Goal: Task Accomplishment & Management: Use online tool/utility

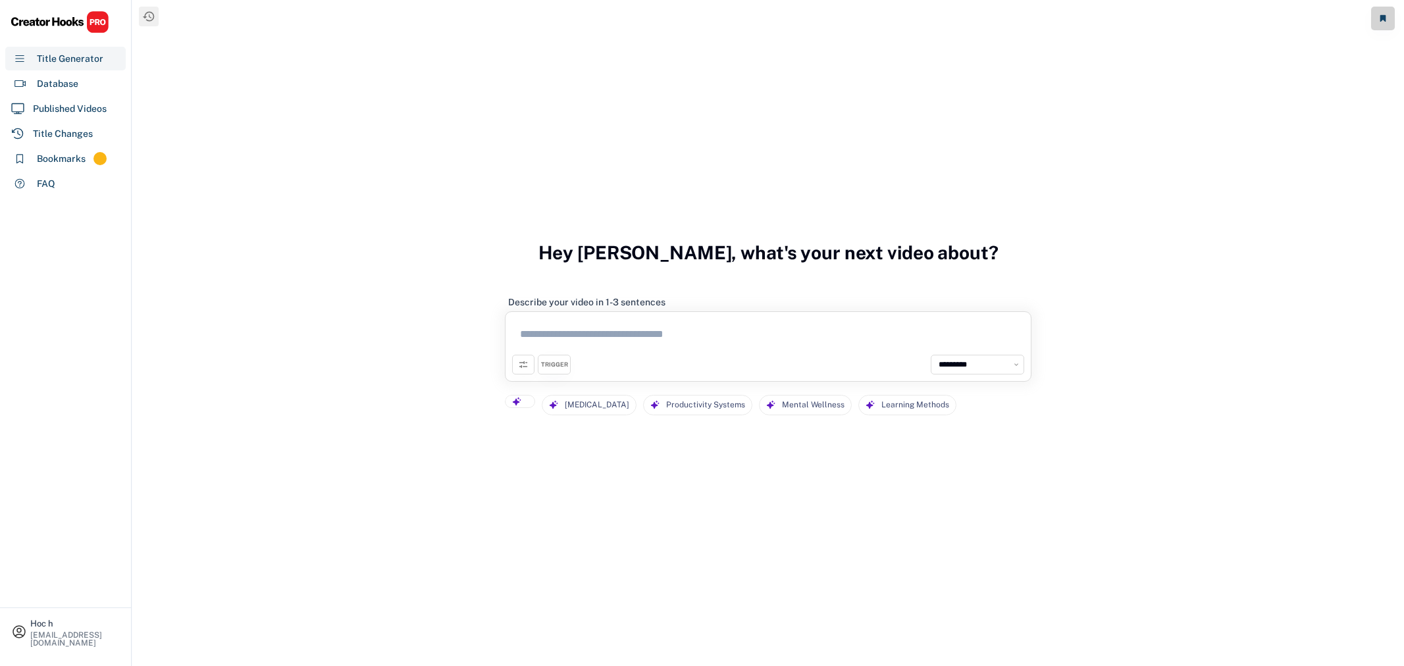
select select "**********"
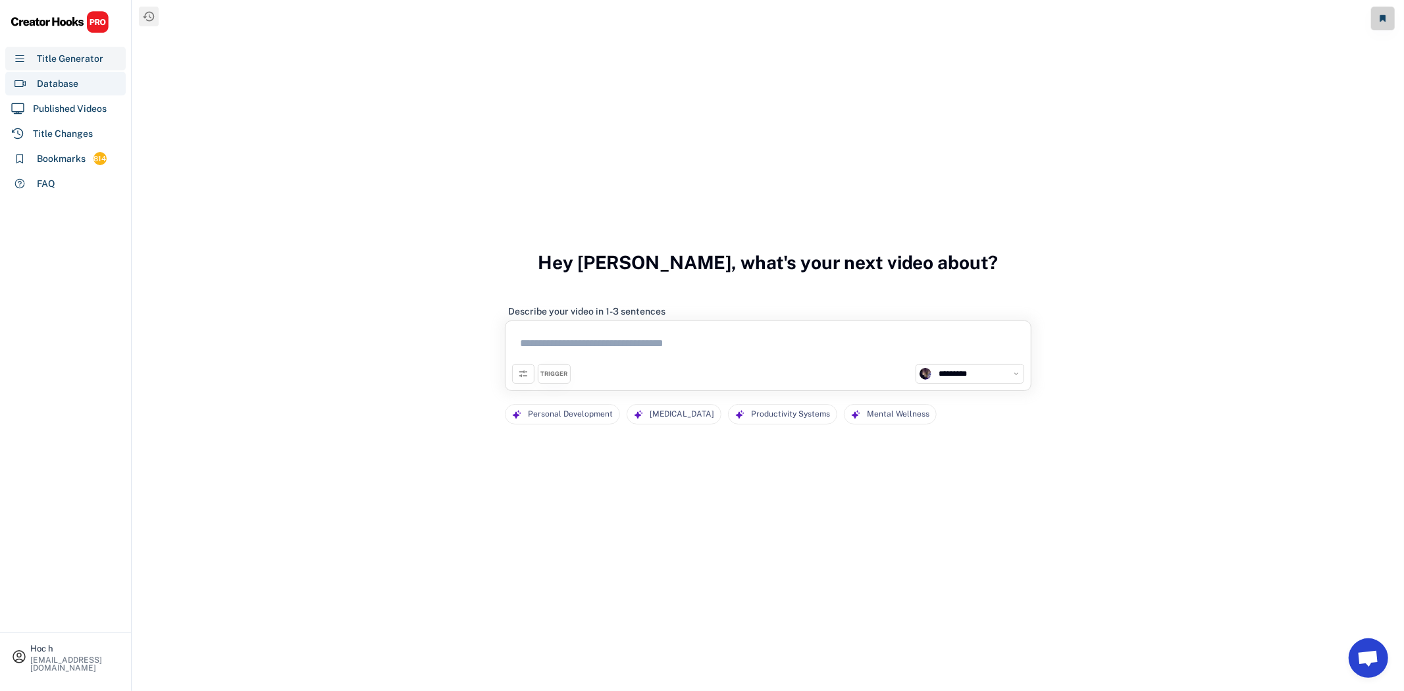
click at [85, 77] on div "Database" at bounding box center [65, 84] width 120 height 24
select select "**********"
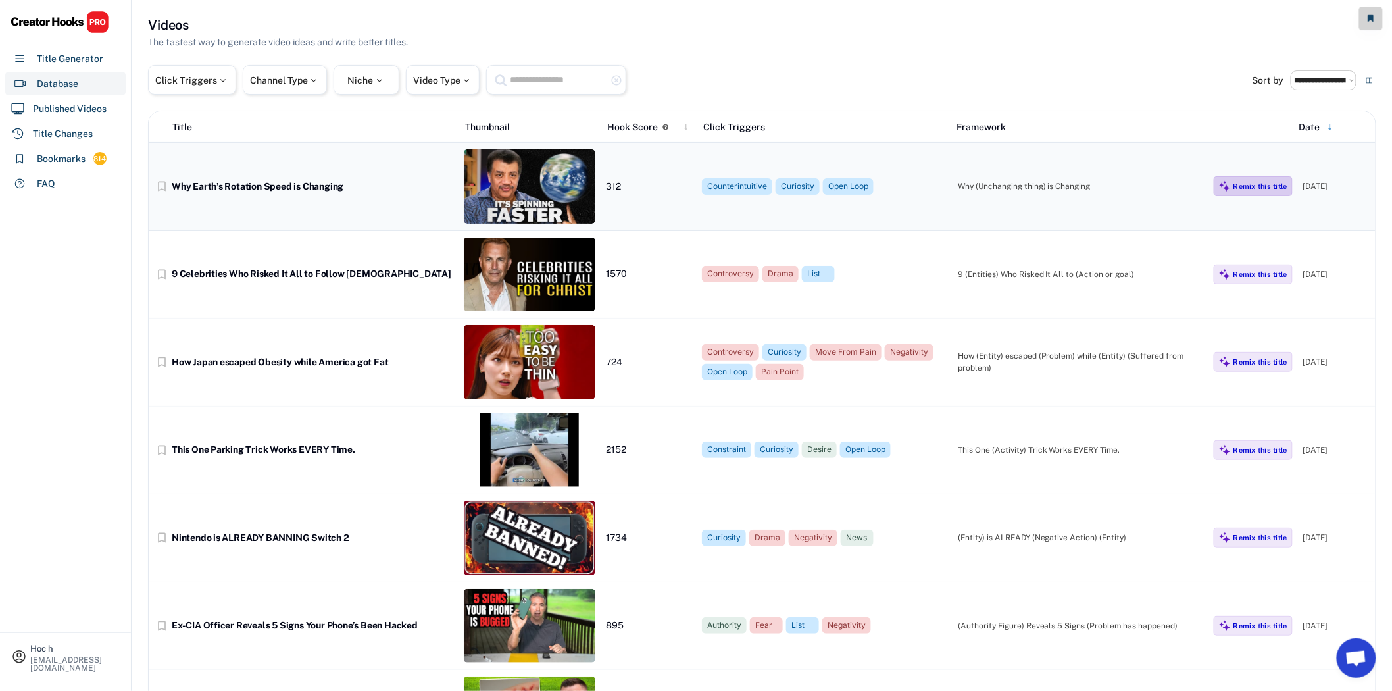
click at [1265, 188] on div "Remix this title" at bounding box center [1261, 186] width 54 height 9
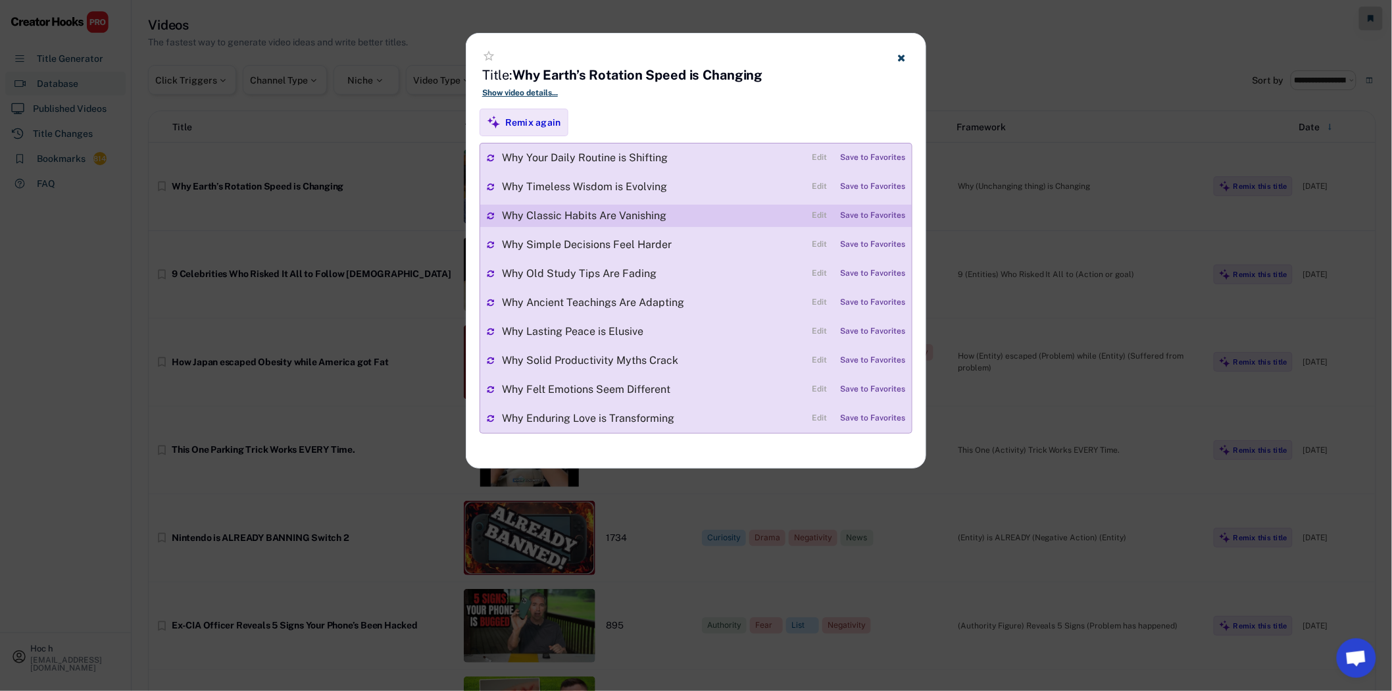
click at [859, 215] on div "Save to Favorites" at bounding box center [872, 215] width 65 height 9
click at [572, 211] on div "Why Classic Habits Are Vanishing" at bounding box center [654, 216] width 305 height 11
drag, startPoint x: 676, startPoint y: 214, endPoint x: 500, endPoint y: 212, distance: 175.7
click at [500, 212] on div "Why Classic Habits Are Vanishing Edit Saved" at bounding box center [696, 216] width 432 height 22
copy div "Why Classic Habits Are Vanishing"
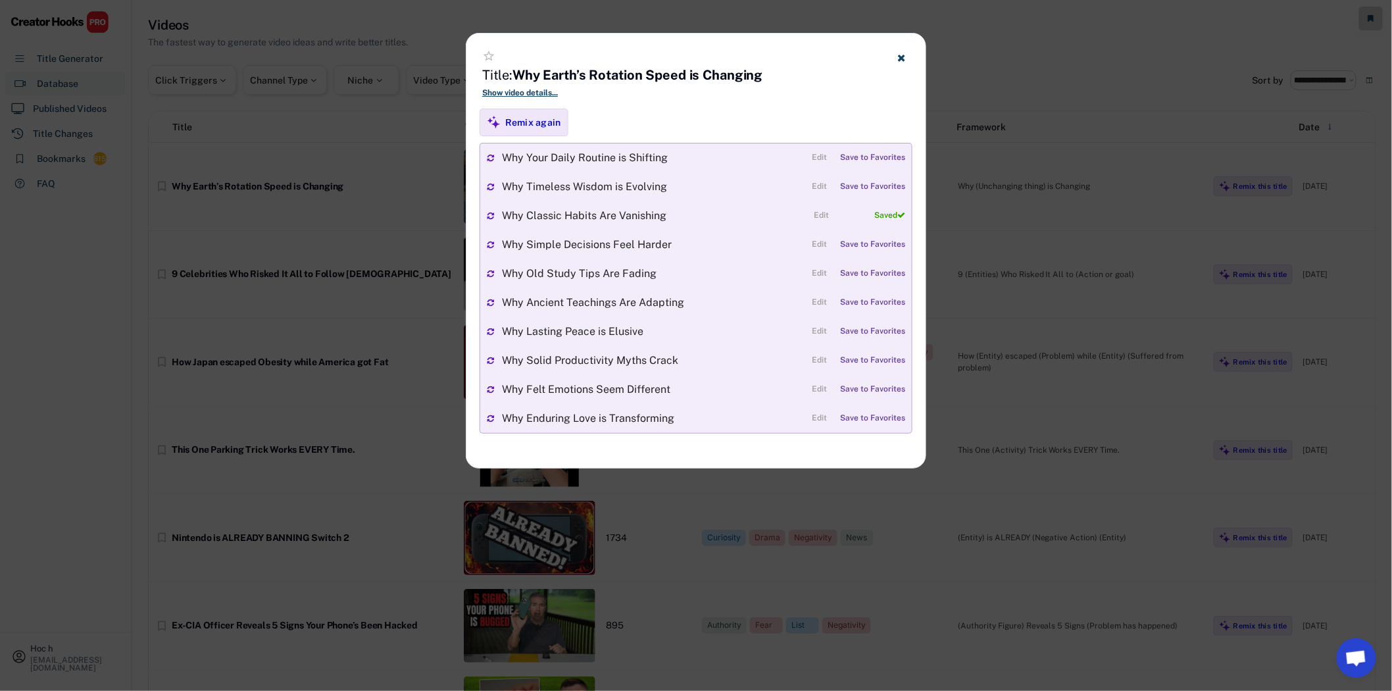
click at [353, 314] on div at bounding box center [696, 345] width 1392 height 691
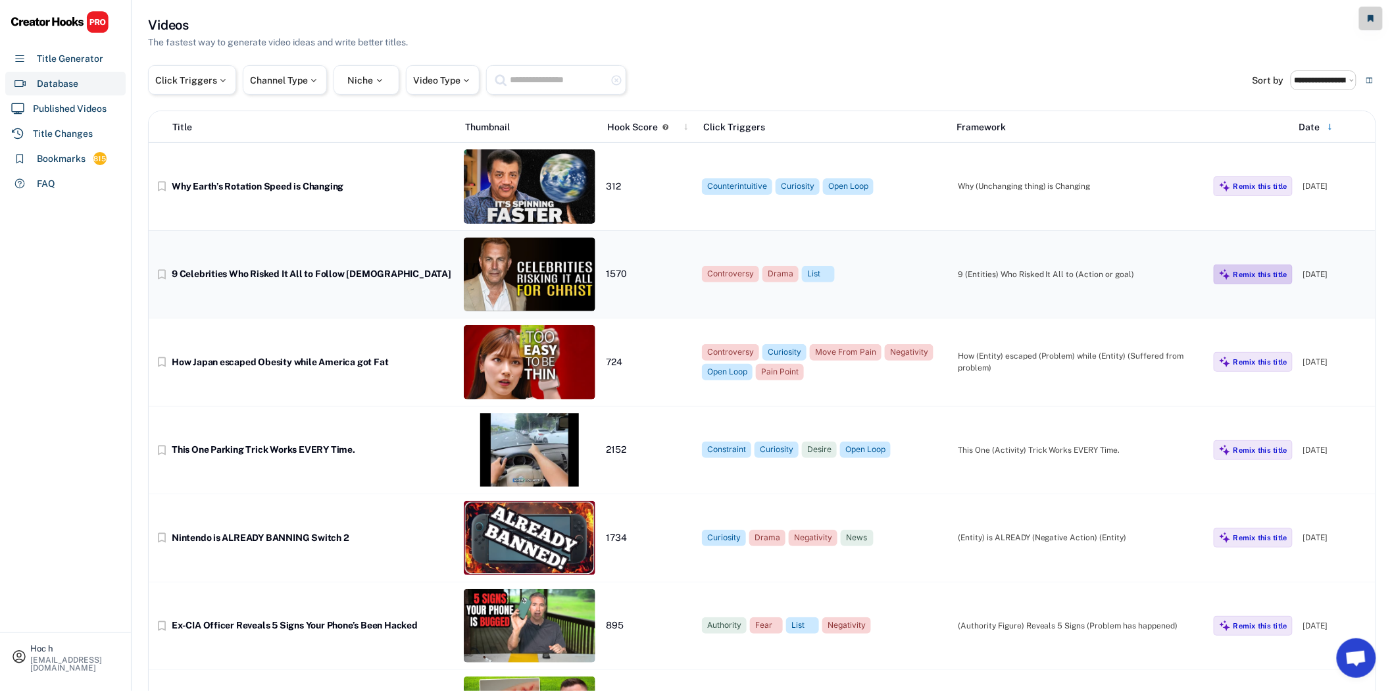
click at [1245, 280] on div "Remix this title" at bounding box center [1253, 275] width 79 height 20
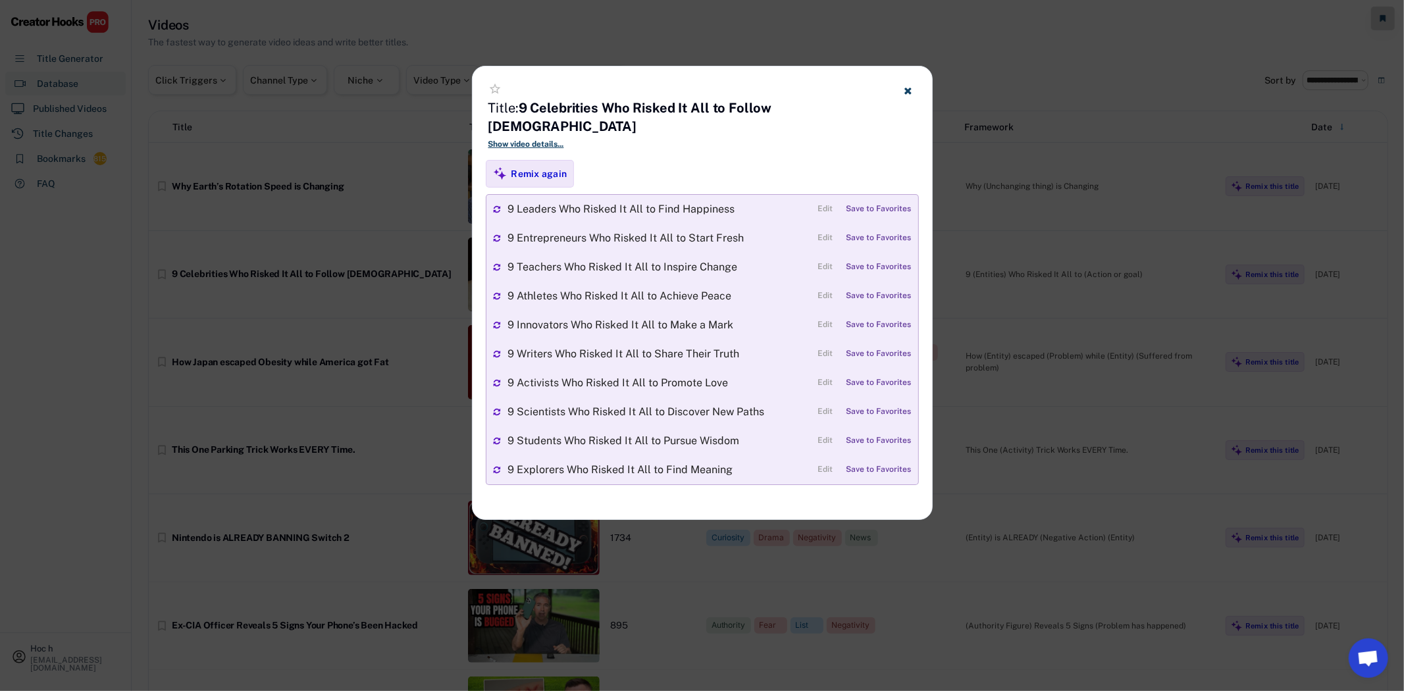
click at [914, 91] on button at bounding box center [908, 90] width 16 height 16
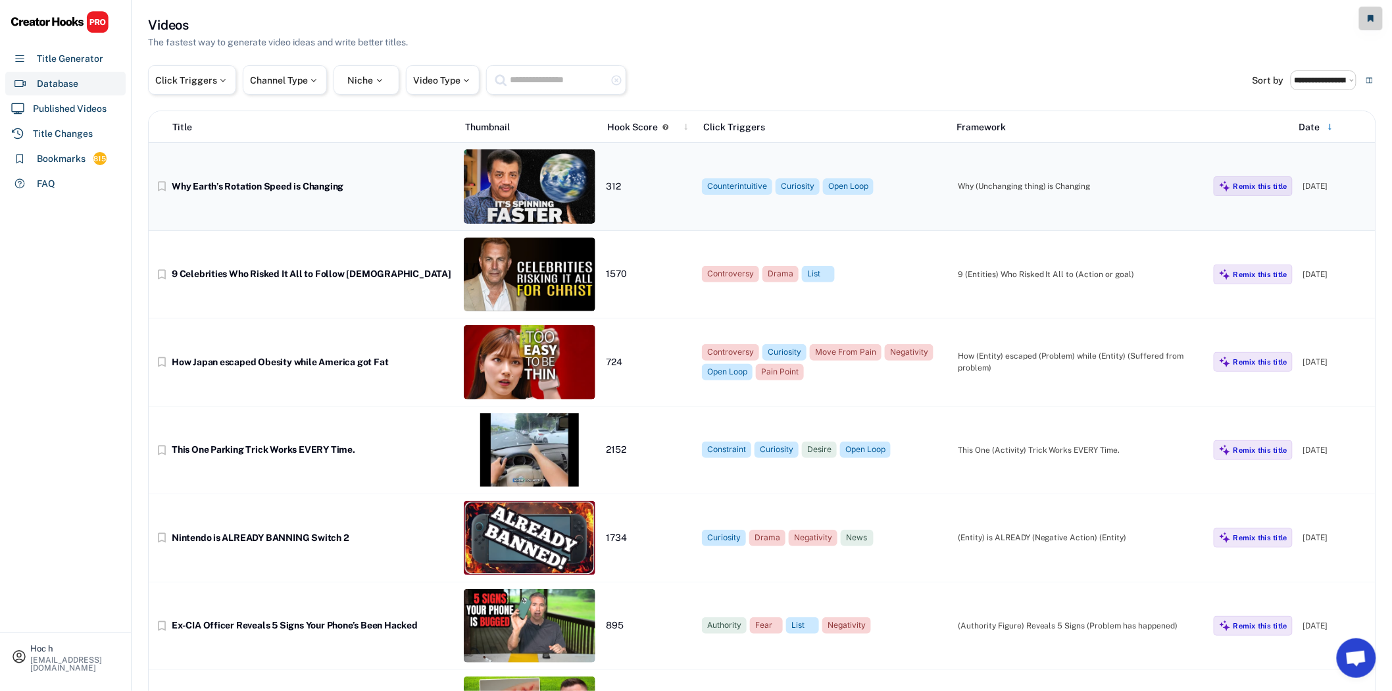
click at [1254, 187] on div "Remix this title" at bounding box center [1261, 186] width 54 height 9
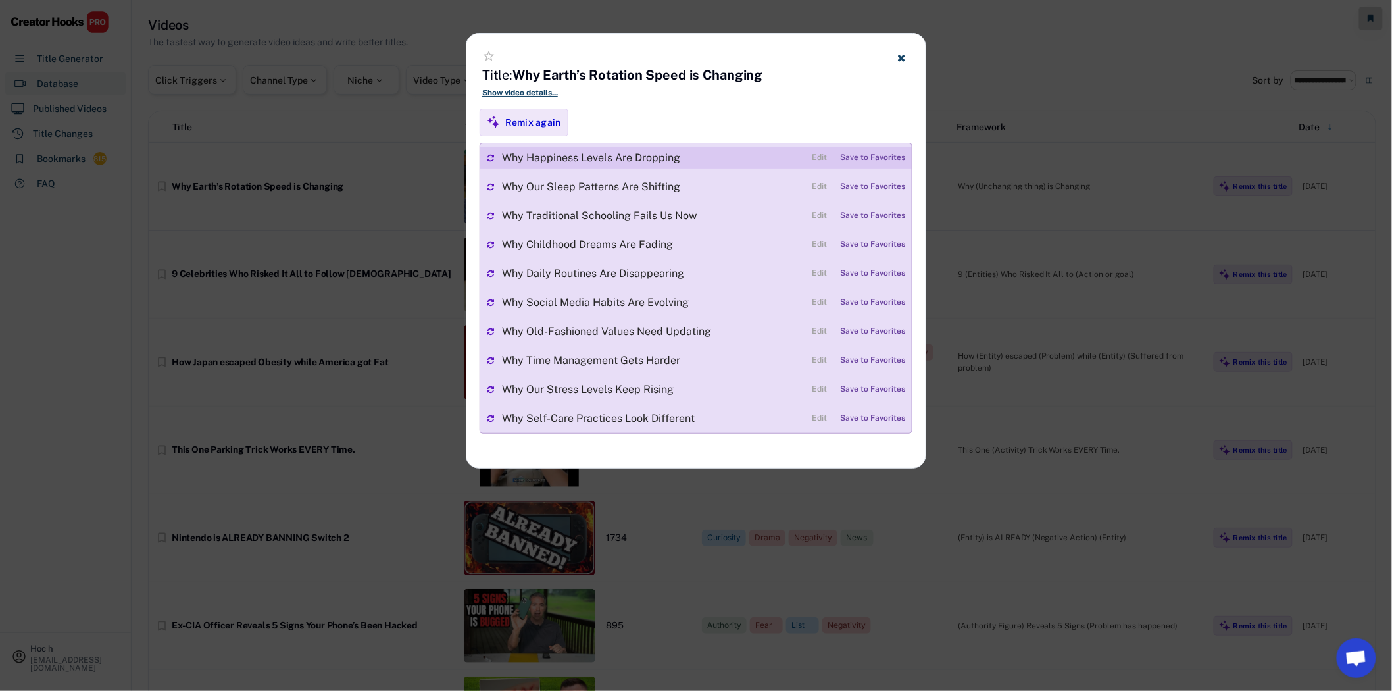
click at [855, 155] on div "Save to Favorites" at bounding box center [872, 157] width 65 height 9
drag, startPoint x: 665, startPoint y: 156, endPoint x: 505, endPoint y: 155, distance: 159.9
click at [505, 155] on div "Why Happiness Levels Are Dropping" at bounding box center [654, 158] width 305 height 11
copy div "Why Happiness Levels Are Dropping"
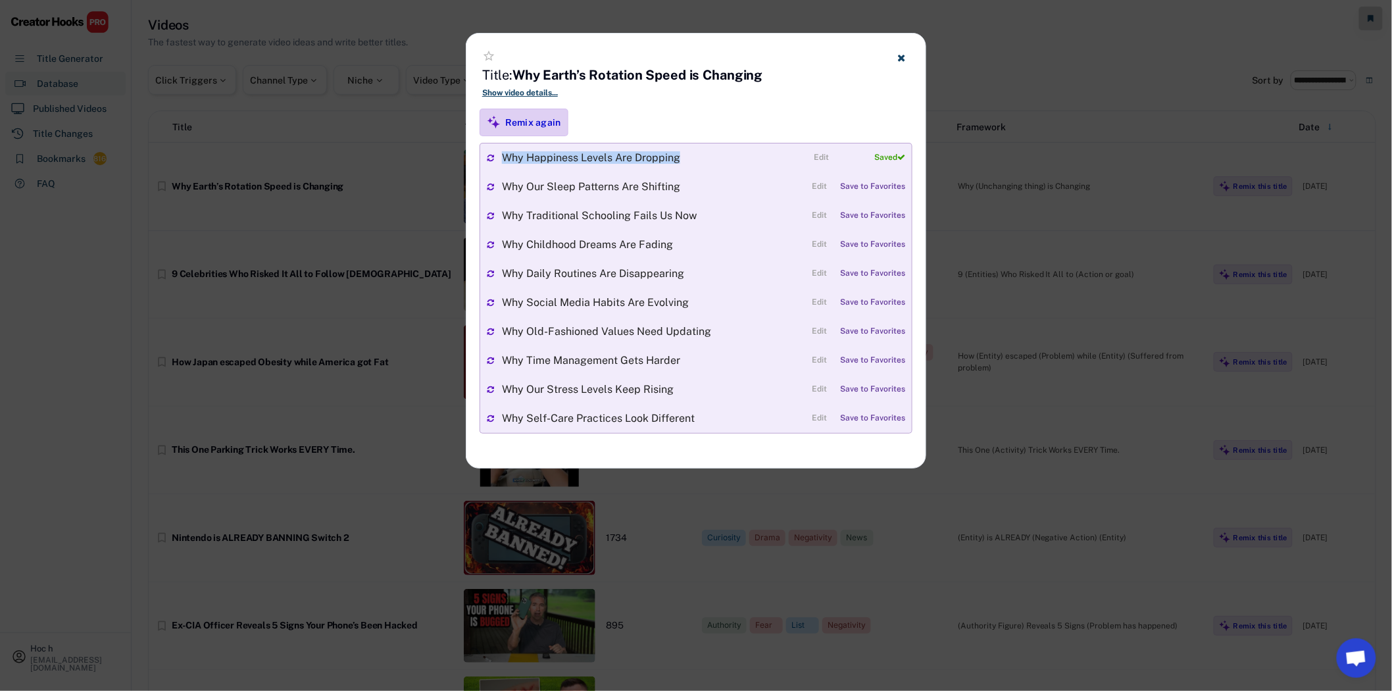
click at [497, 120] on img at bounding box center [494, 122] width 14 height 14
click at [382, 169] on div at bounding box center [696, 345] width 1392 height 691
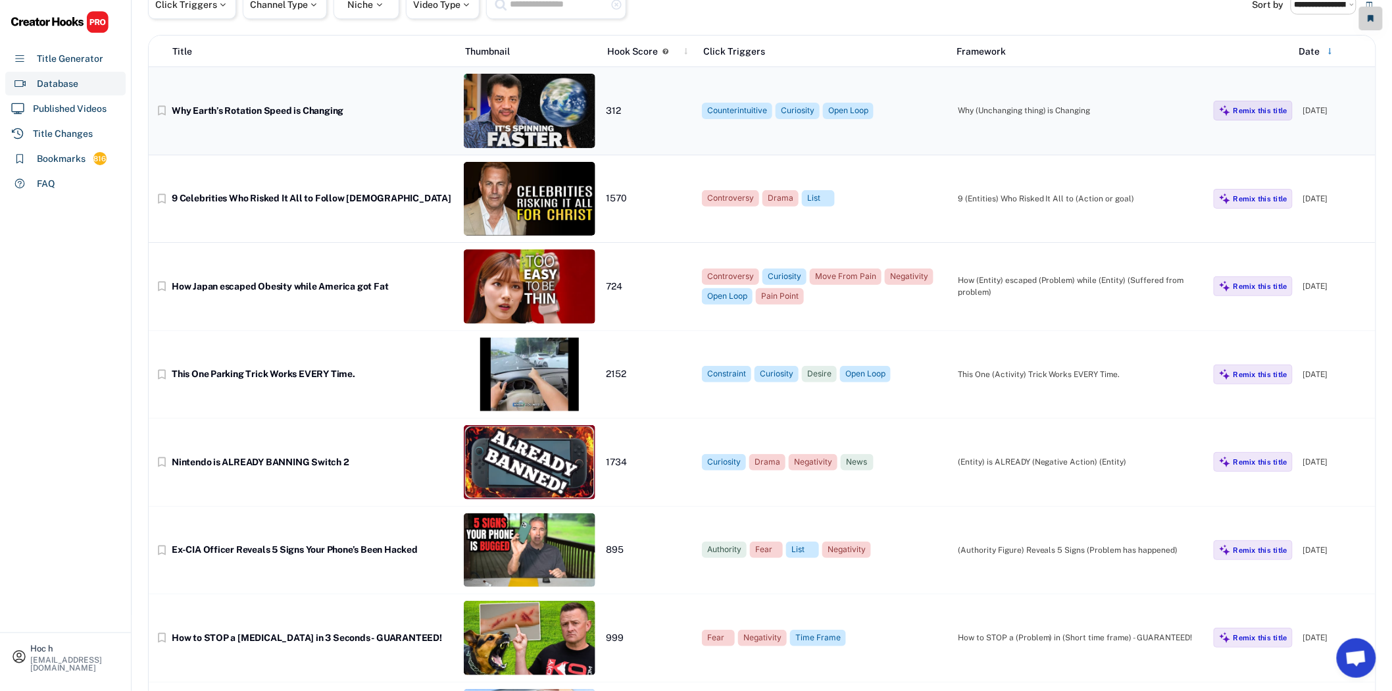
scroll to position [146, 0]
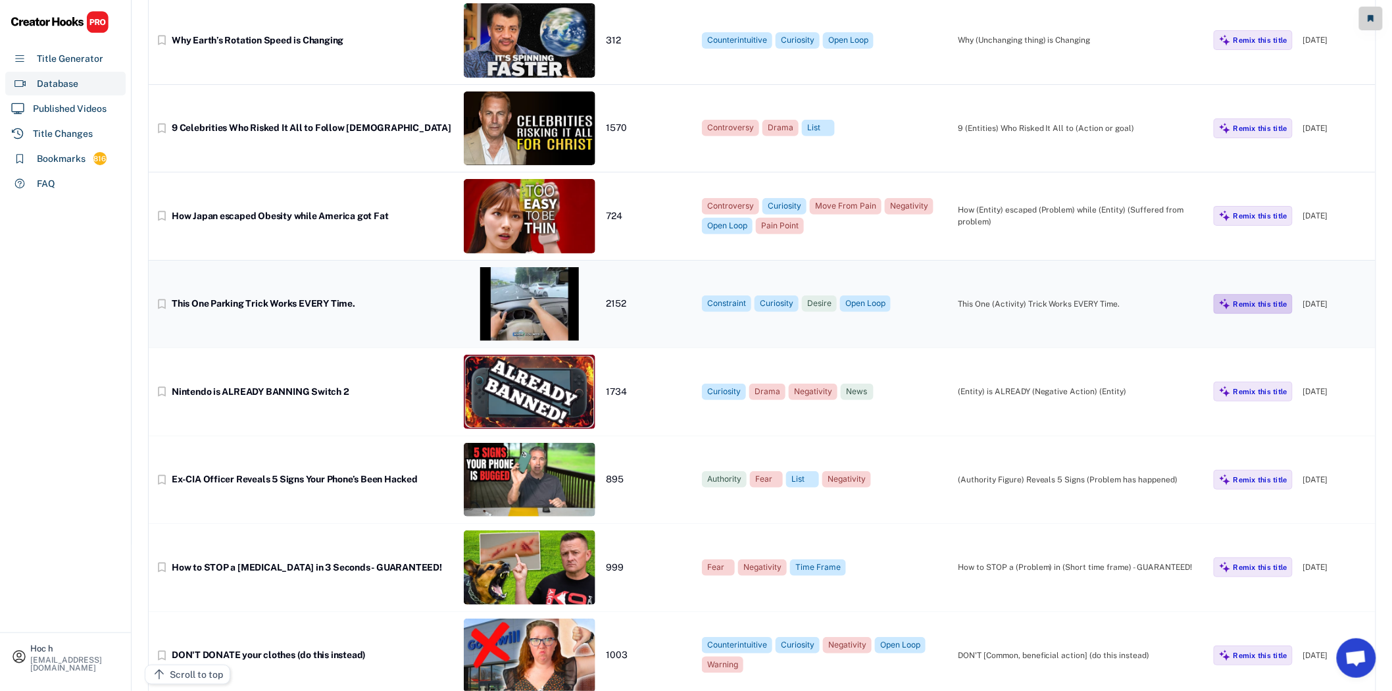
click at [1252, 307] on div "Remix this title" at bounding box center [1253, 304] width 79 height 20
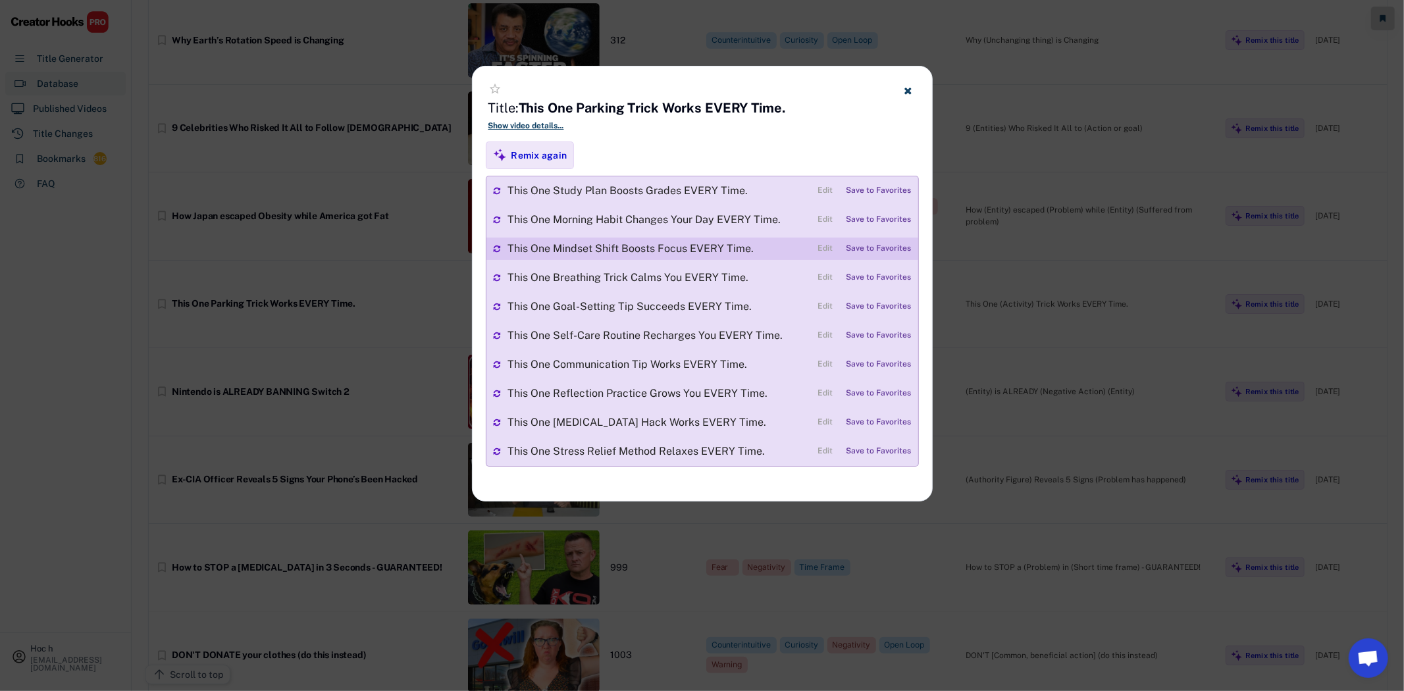
click at [881, 244] on div "Save to Favorites" at bounding box center [878, 248] width 65 height 9
click at [667, 246] on div "This One Mindset Shift Boosts Focus EVERY Time." at bounding box center [660, 248] width 305 height 11
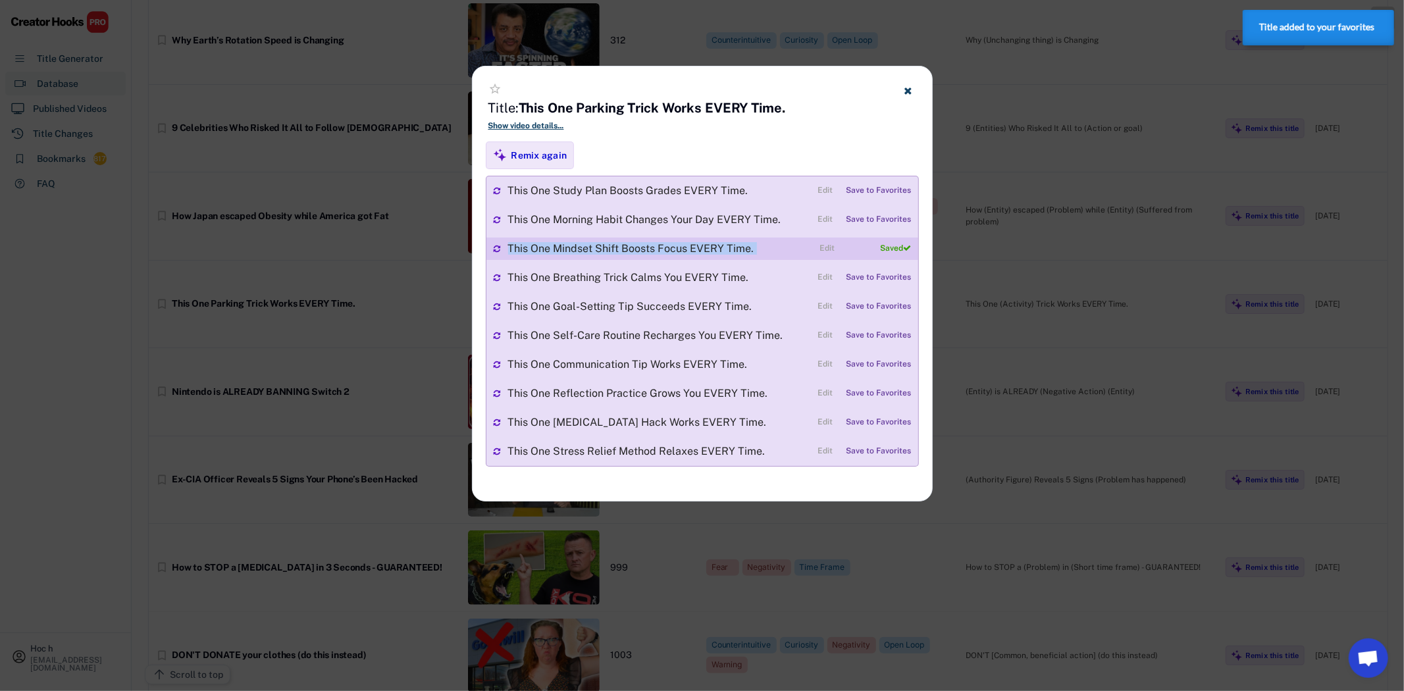
click at [667, 246] on div "This One Mindset Shift Boosts Focus EVERY Time." at bounding box center [660, 248] width 305 height 11
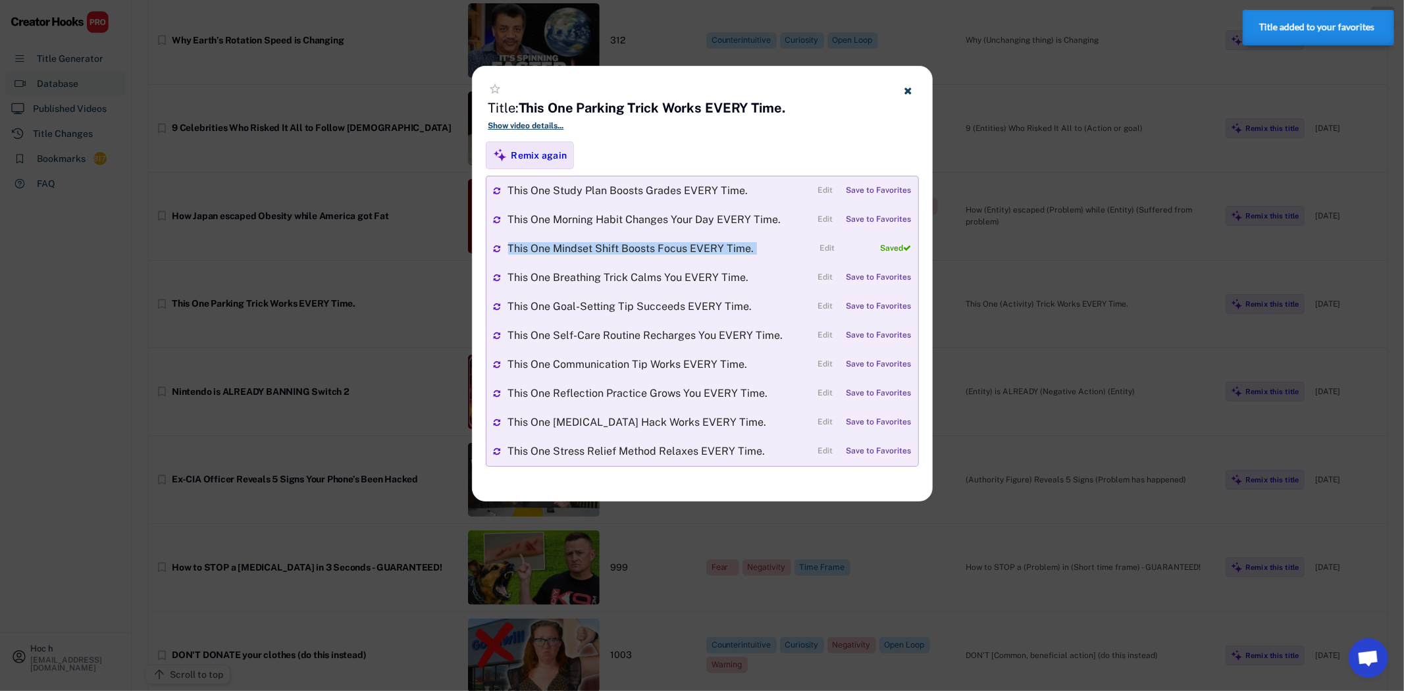
copy div "This One Mindset Shift Boosts Focus EVERY Time."
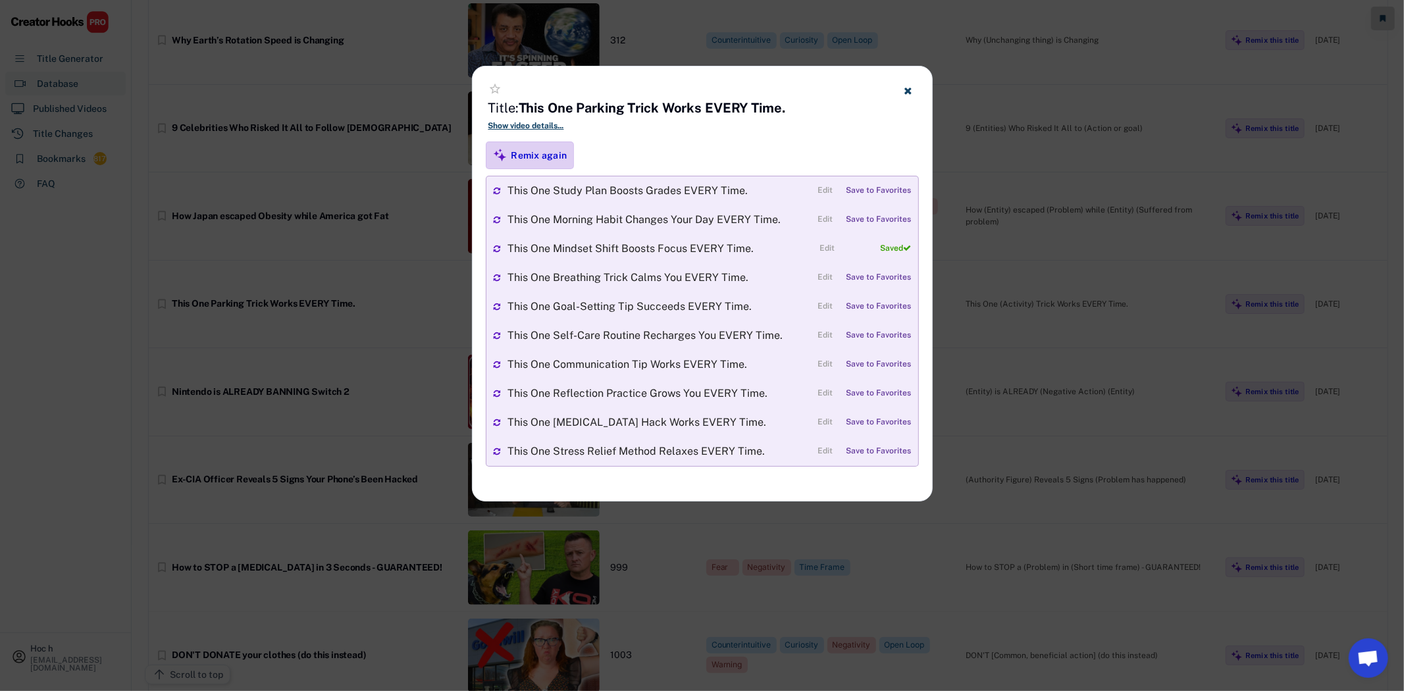
click at [555, 157] on div "Remix again" at bounding box center [539, 155] width 56 height 12
click at [347, 171] on div at bounding box center [702, 345] width 1404 height 691
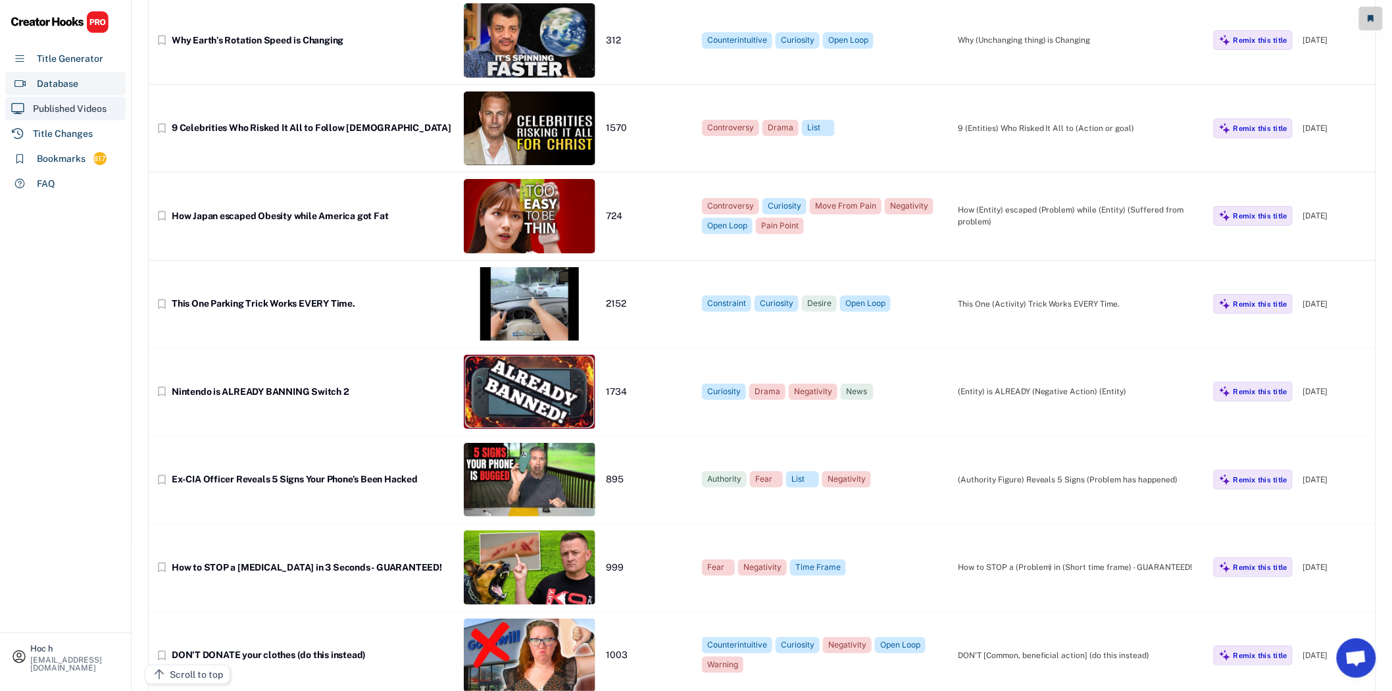
click at [64, 103] on div "Published Videos" at bounding box center [70, 109] width 74 height 14
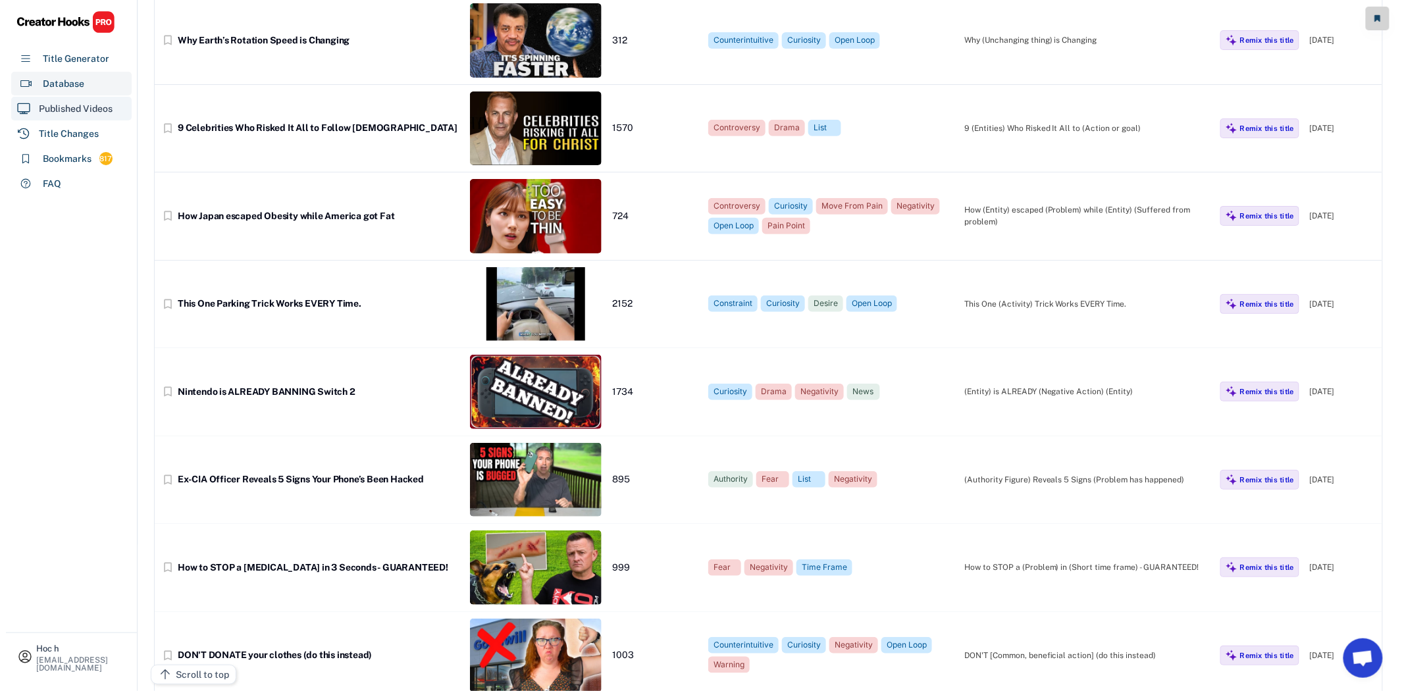
scroll to position [0, 0]
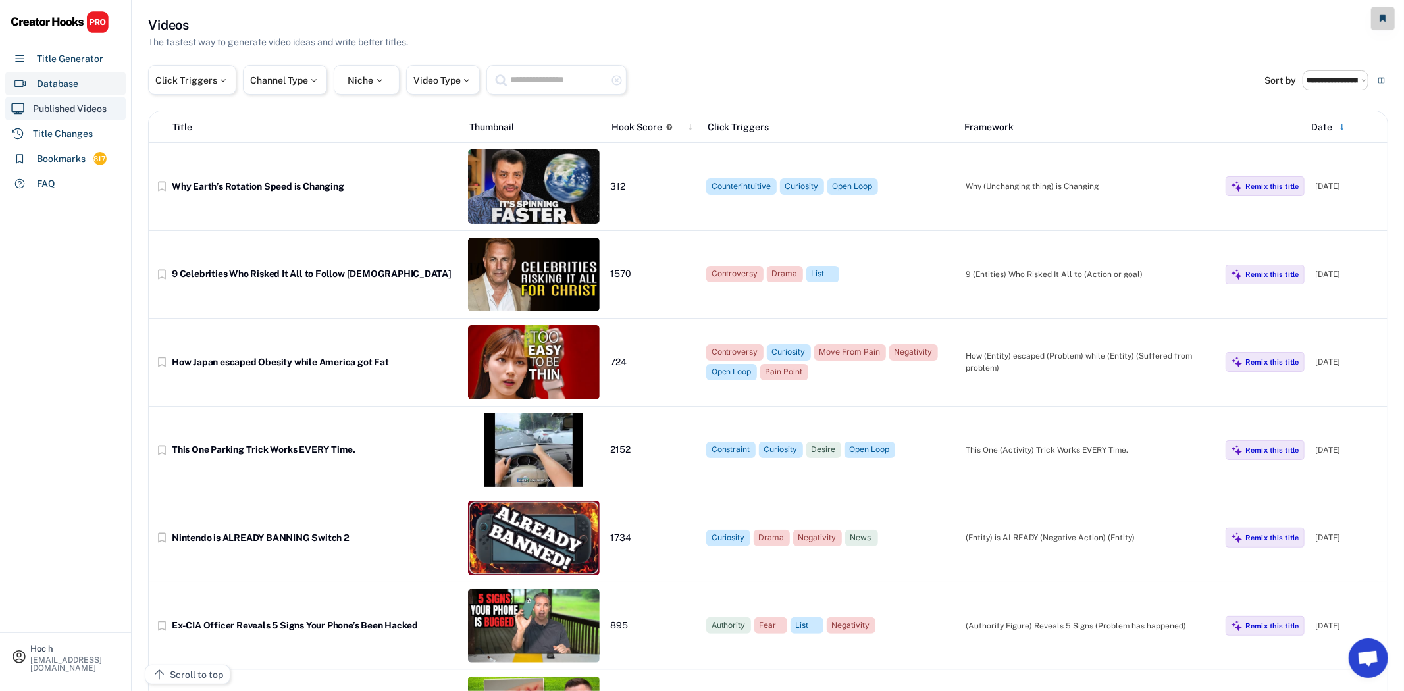
select select "**********"
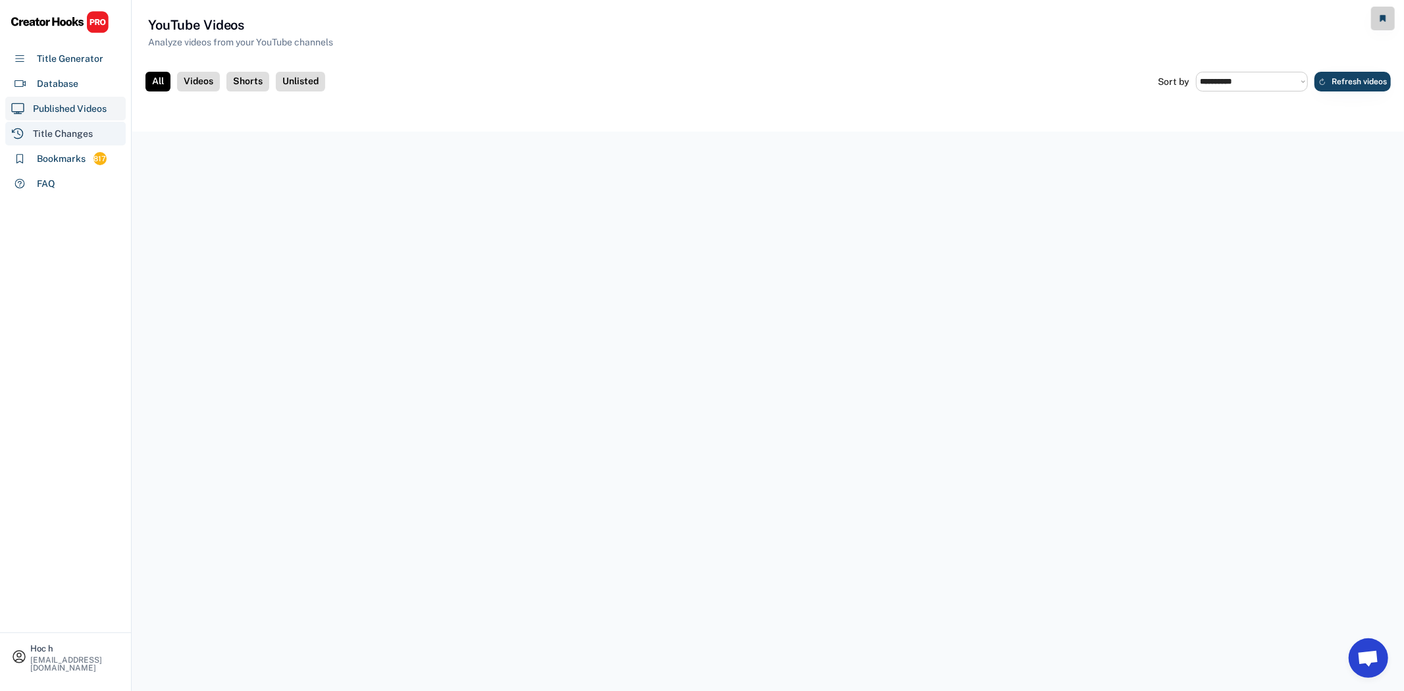
click at [68, 134] on div "Title Changes" at bounding box center [63, 134] width 60 height 14
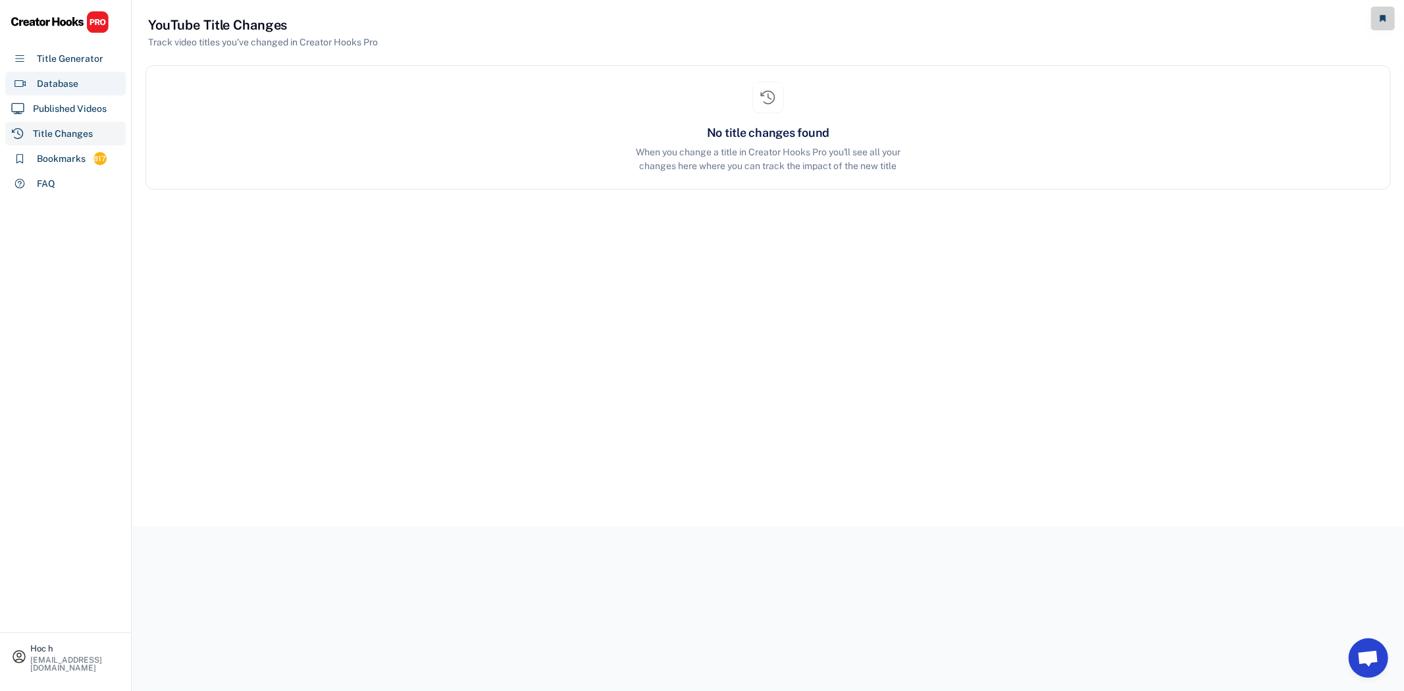
click at [81, 86] on div "Database" at bounding box center [65, 84] width 120 height 24
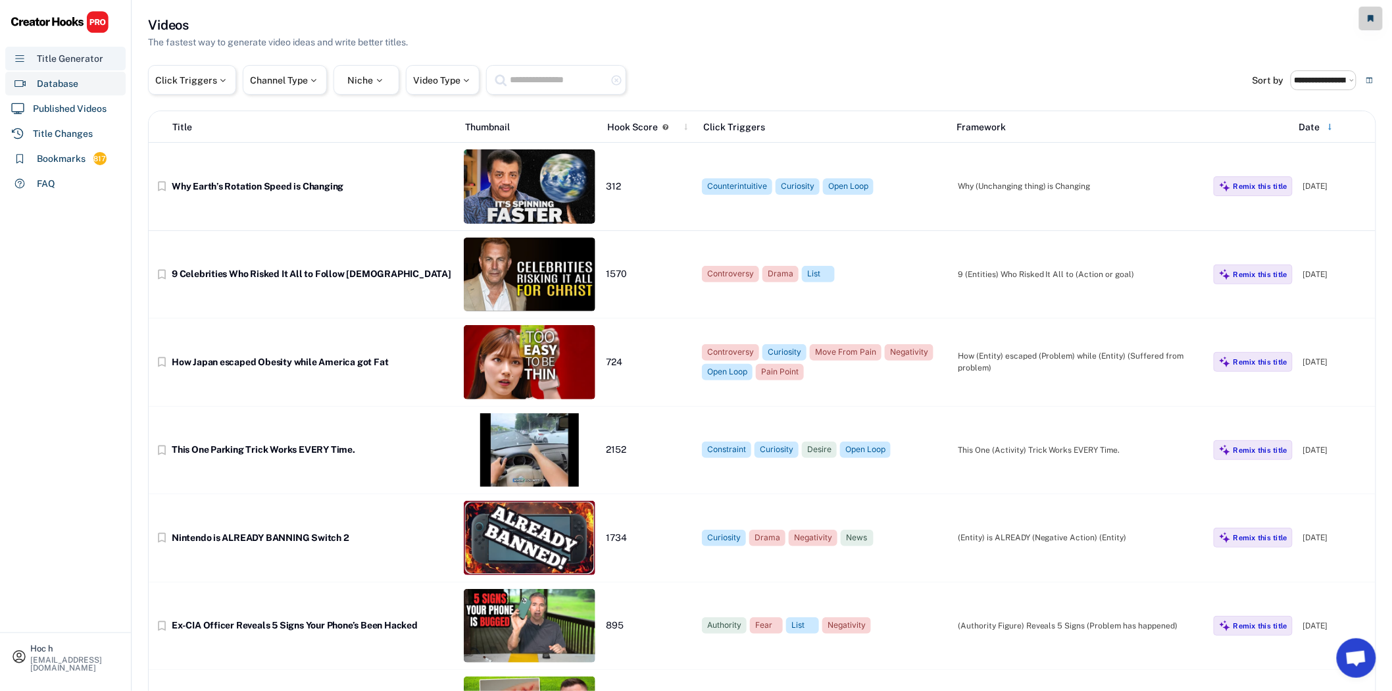
click at [89, 52] on div "Title Generator" at bounding box center [70, 59] width 66 height 14
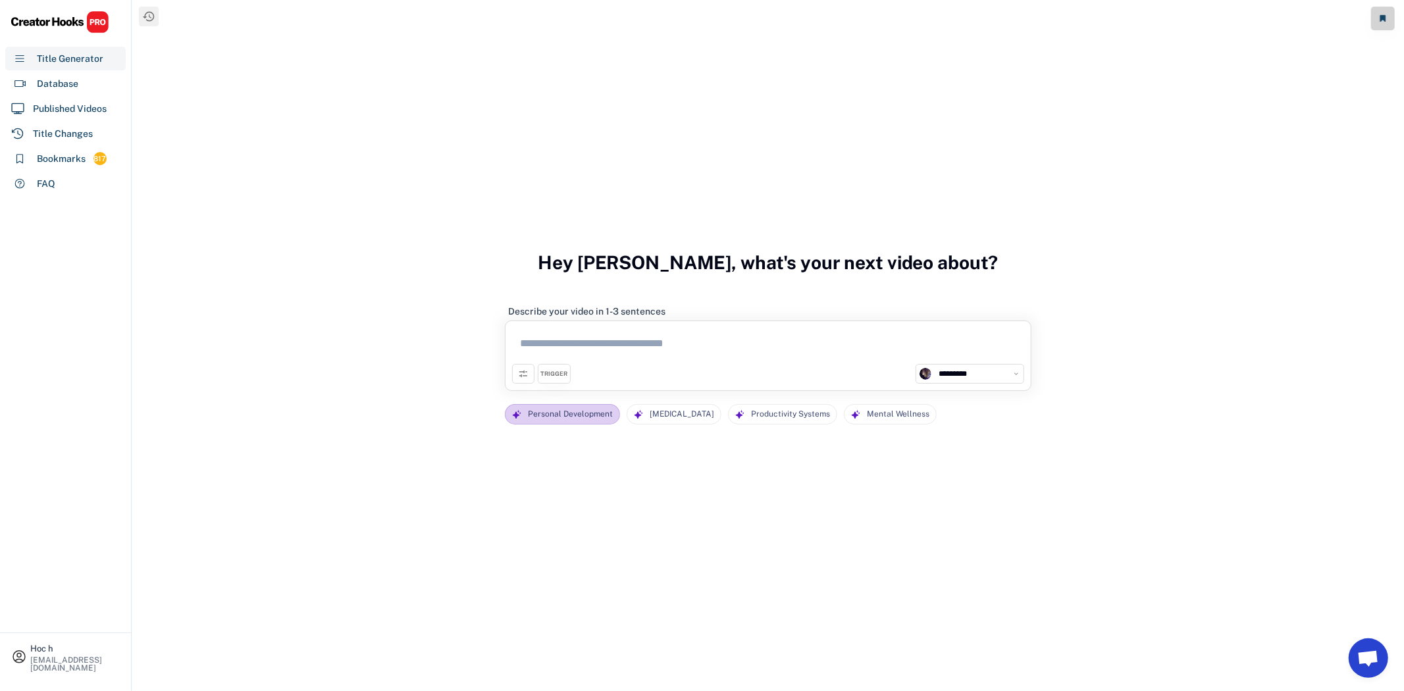
click at [596, 419] on div "Personal Development" at bounding box center [570, 414] width 85 height 19
